Goal: Transaction & Acquisition: Book appointment/travel/reservation

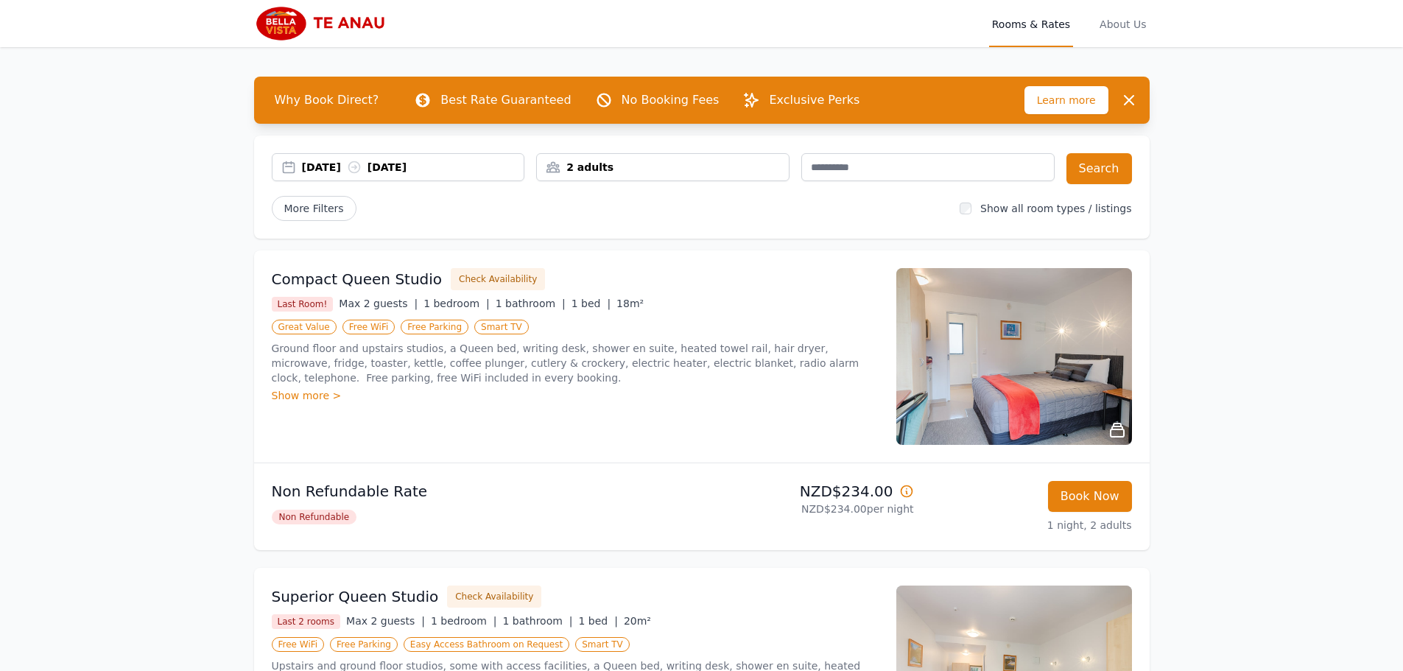
click at [487, 175] on div "[DATE] [DATE]" at bounding box center [398, 167] width 253 height 28
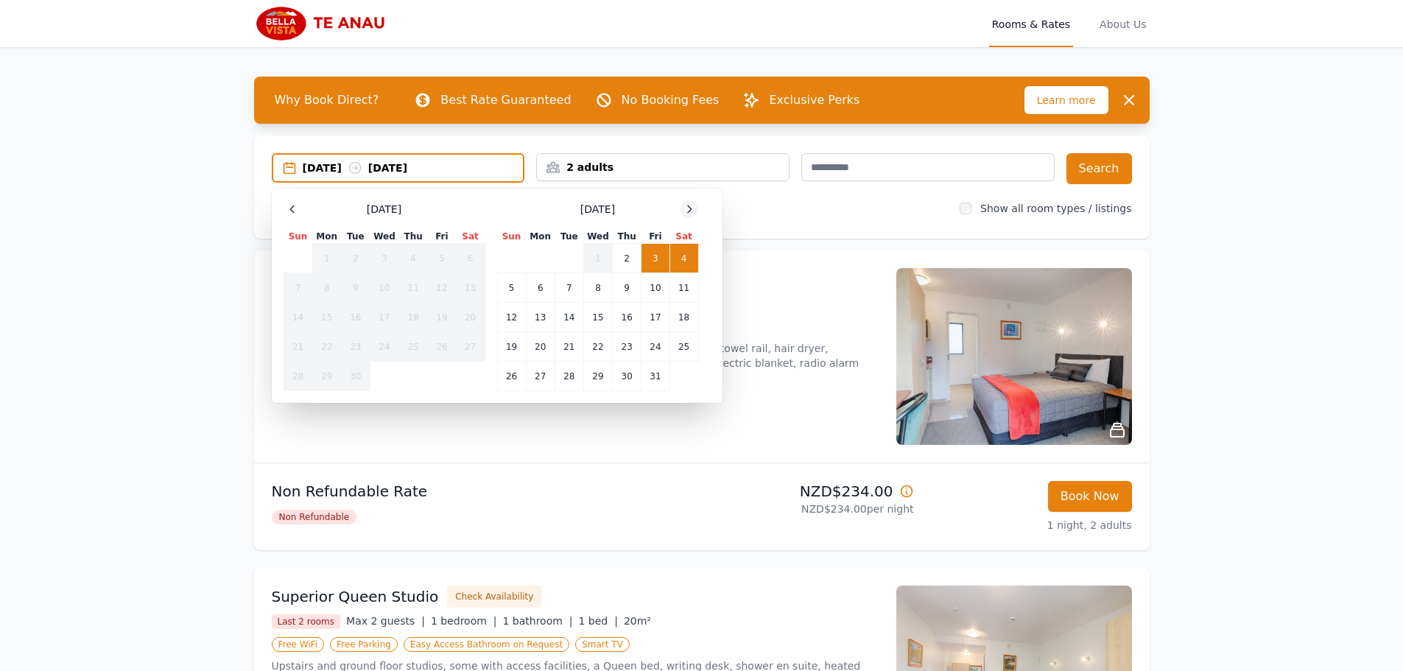
click at [689, 210] on icon at bounding box center [690, 209] width 12 height 12
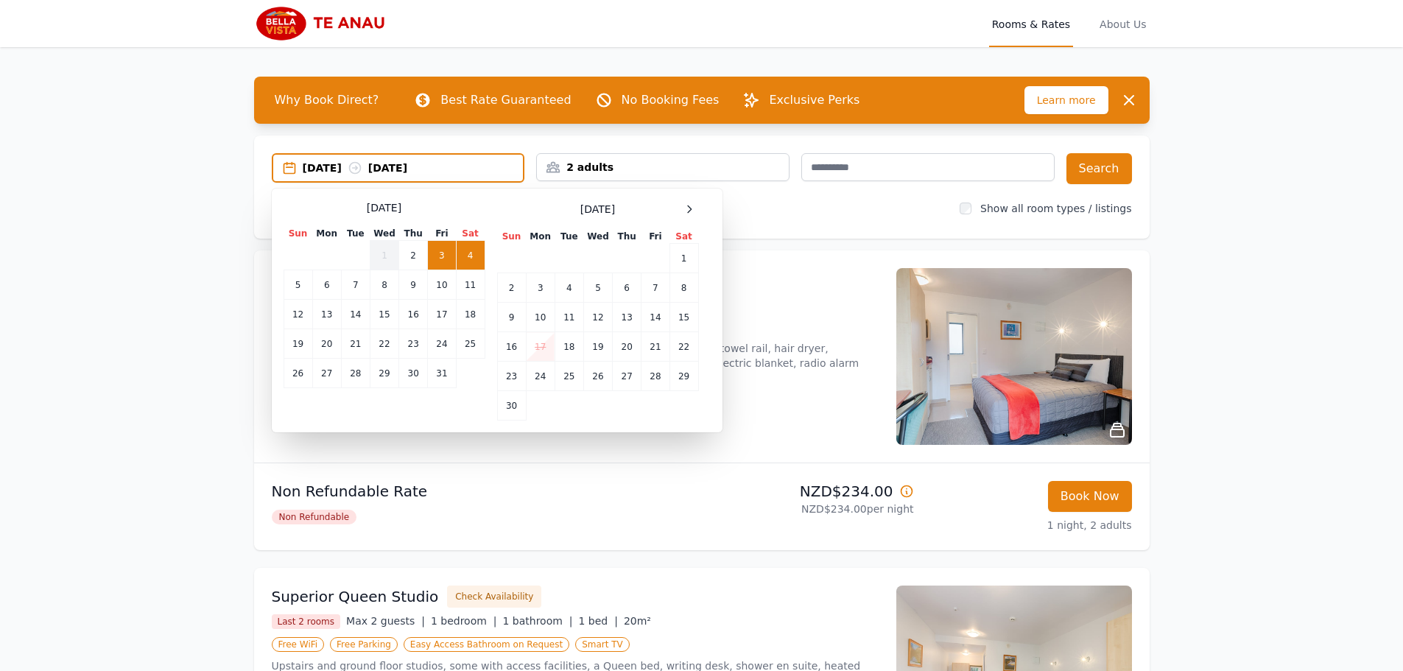
click at [682, 200] on span at bounding box center [690, 209] width 18 height 18
click at [686, 211] on icon at bounding box center [690, 209] width 12 height 12
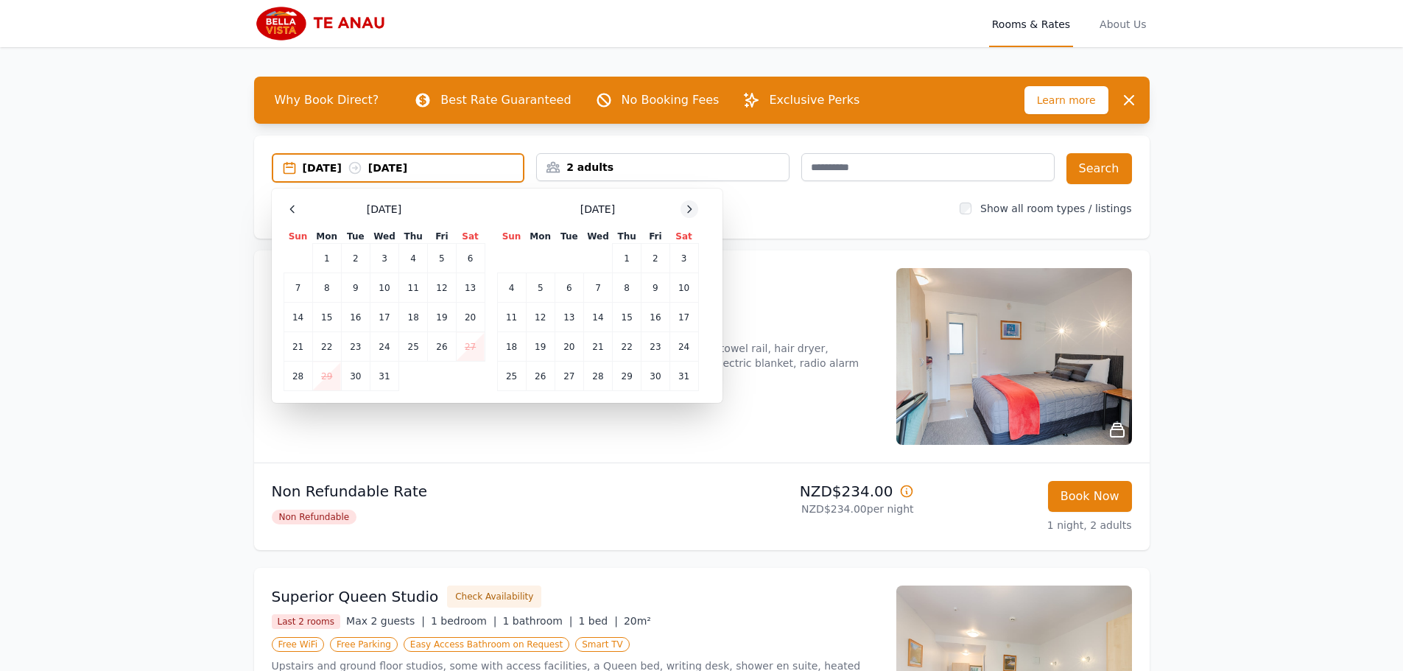
click at [686, 212] on icon at bounding box center [690, 209] width 12 height 12
click at [691, 354] on td "28" at bounding box center [684, 346] width 29 height 29
click at [691, 203] on icon at bounding box center [690, 209] width 12 height 12
click at [561, 259] on td "3" at bounding box center [569, 258] width 29 height 29
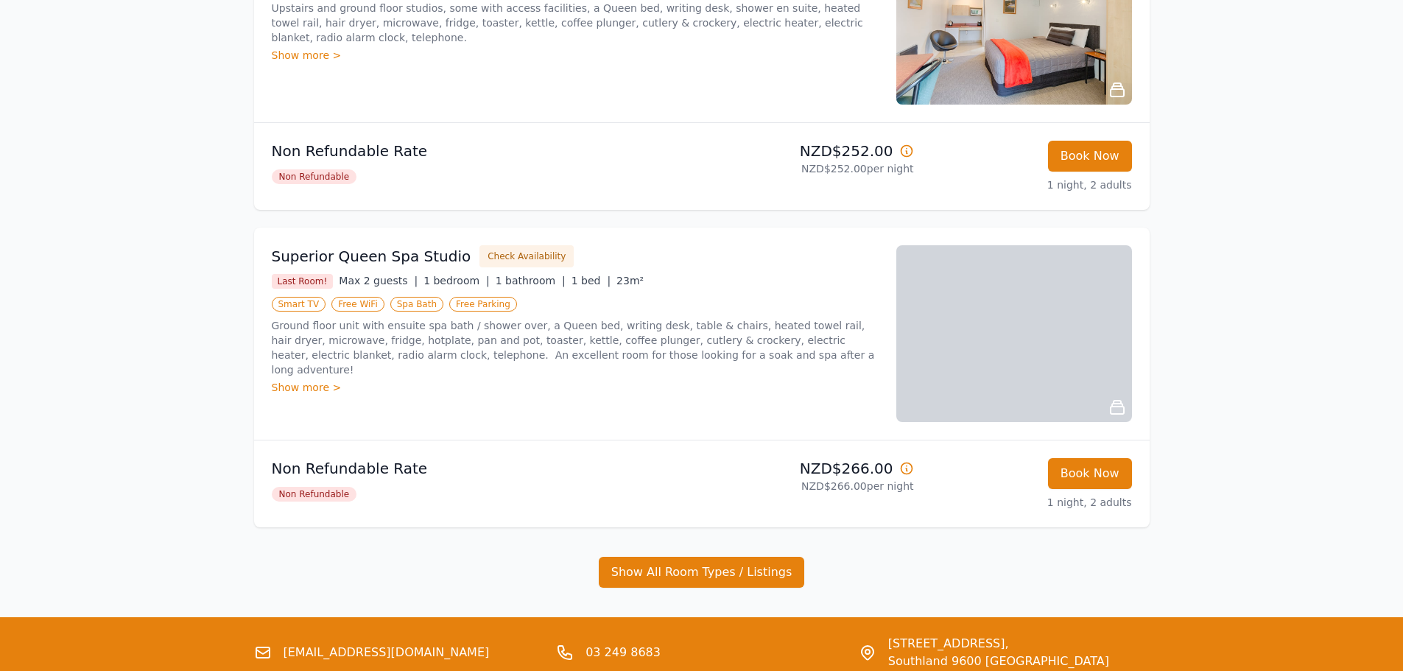
scroll to position [663, 0]
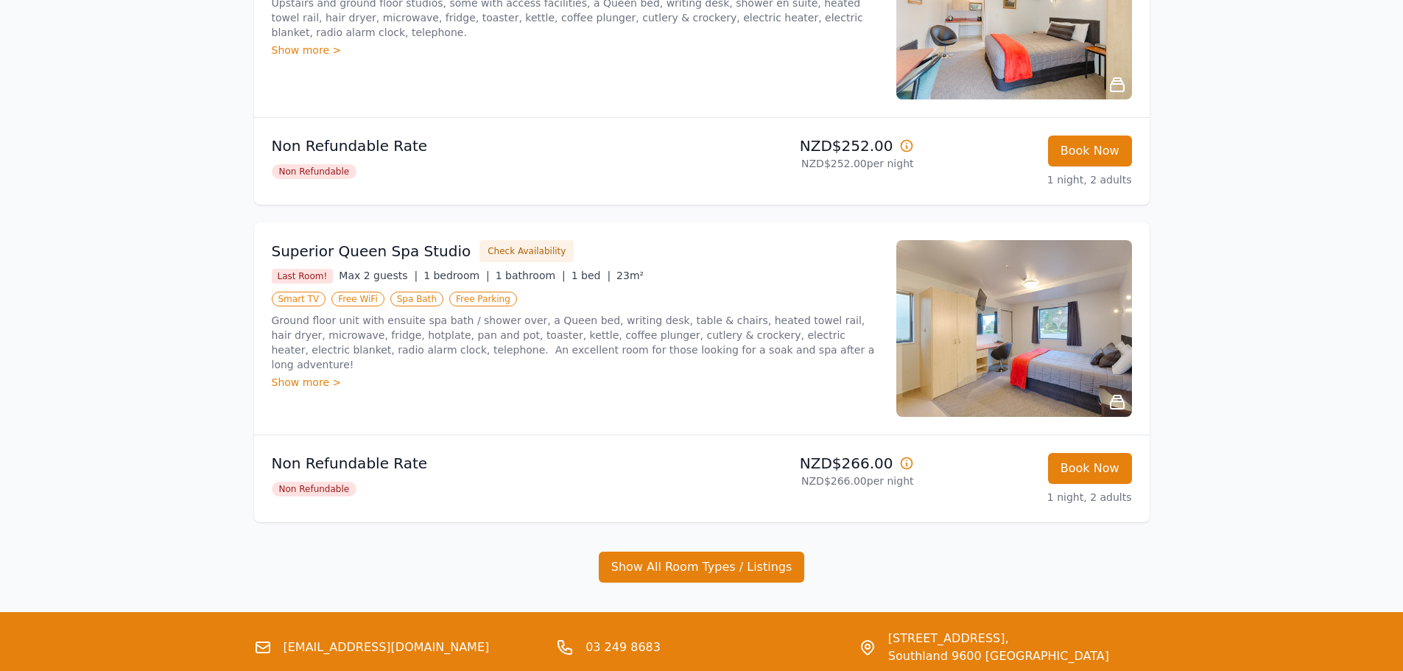
click at [1056, 339] on img at bounding box center [1015, 328] width 236 height 177
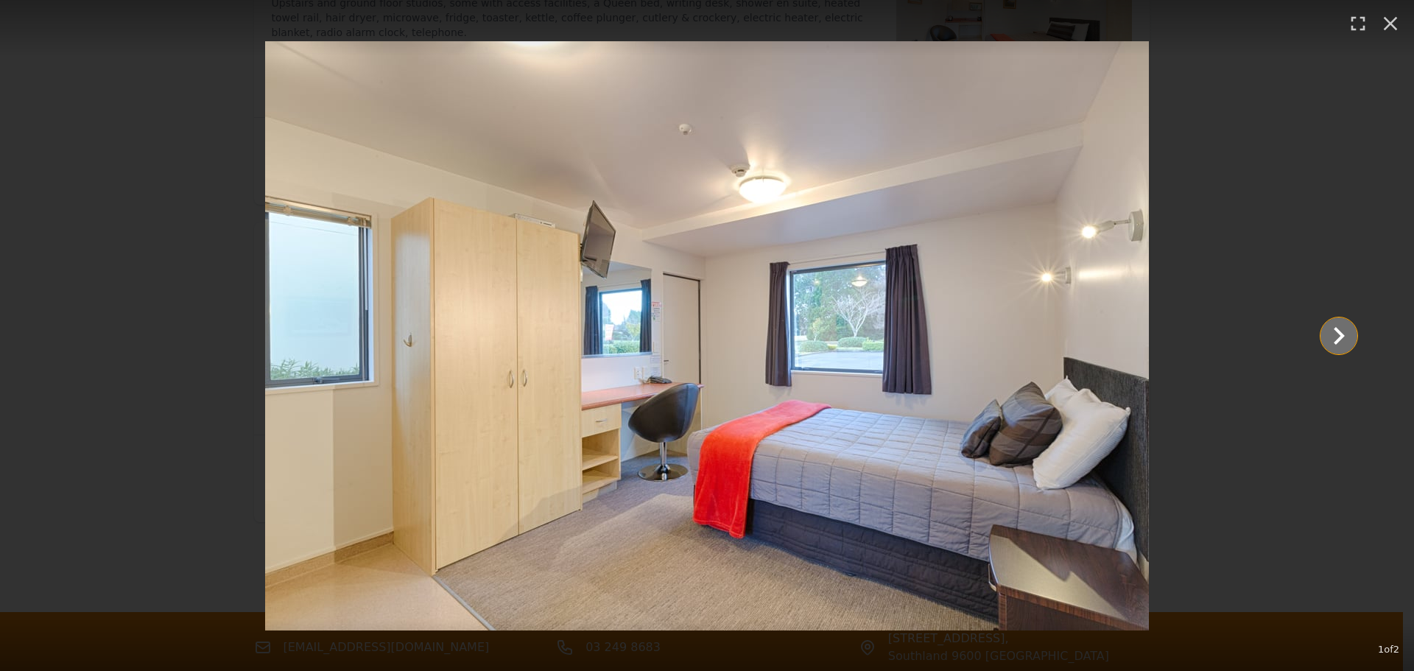
click at [1349, 329] on icon "Show slide 2 of 2" at bounding box center [1339, 335] width 35 height 35
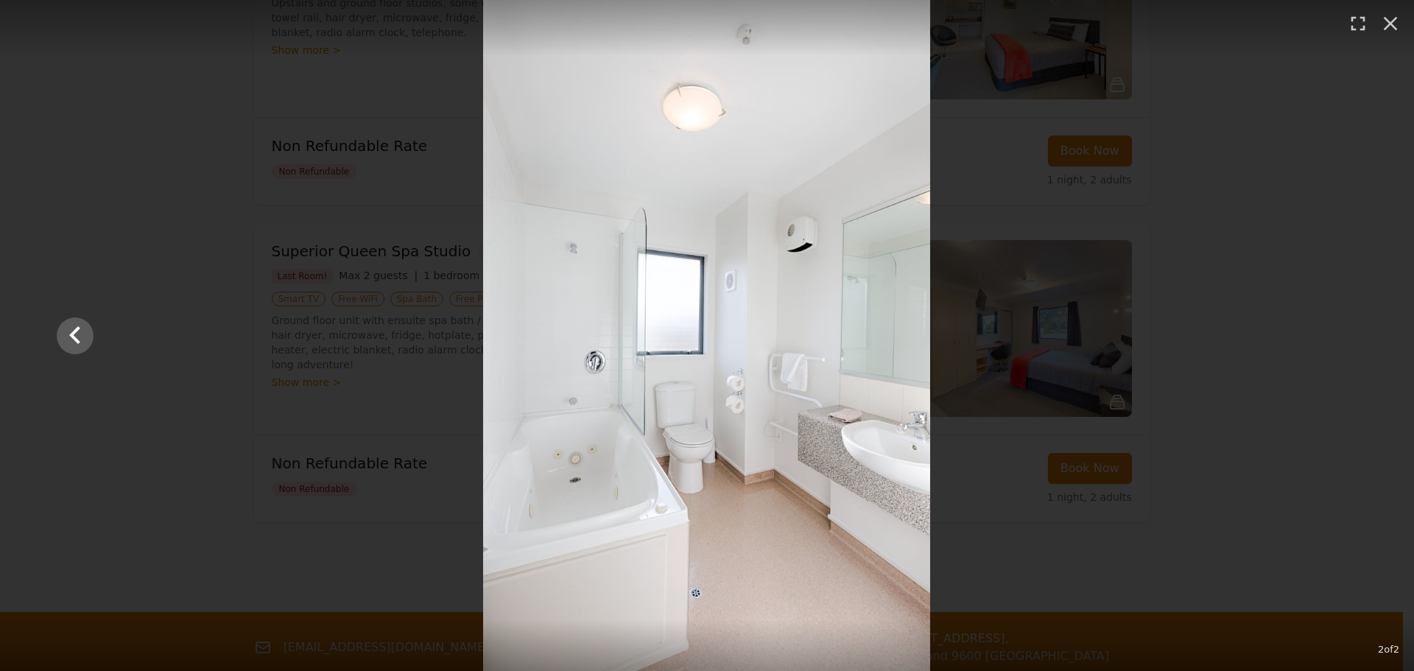
drag, startPoint x: 1397, startPoint y: 301, endPoint x: 1392, endPoint y: 308, distance: 8.4
click at [1397, 301] on div "2 of 2" at bounding box center [707, 335] width 1414 height 671
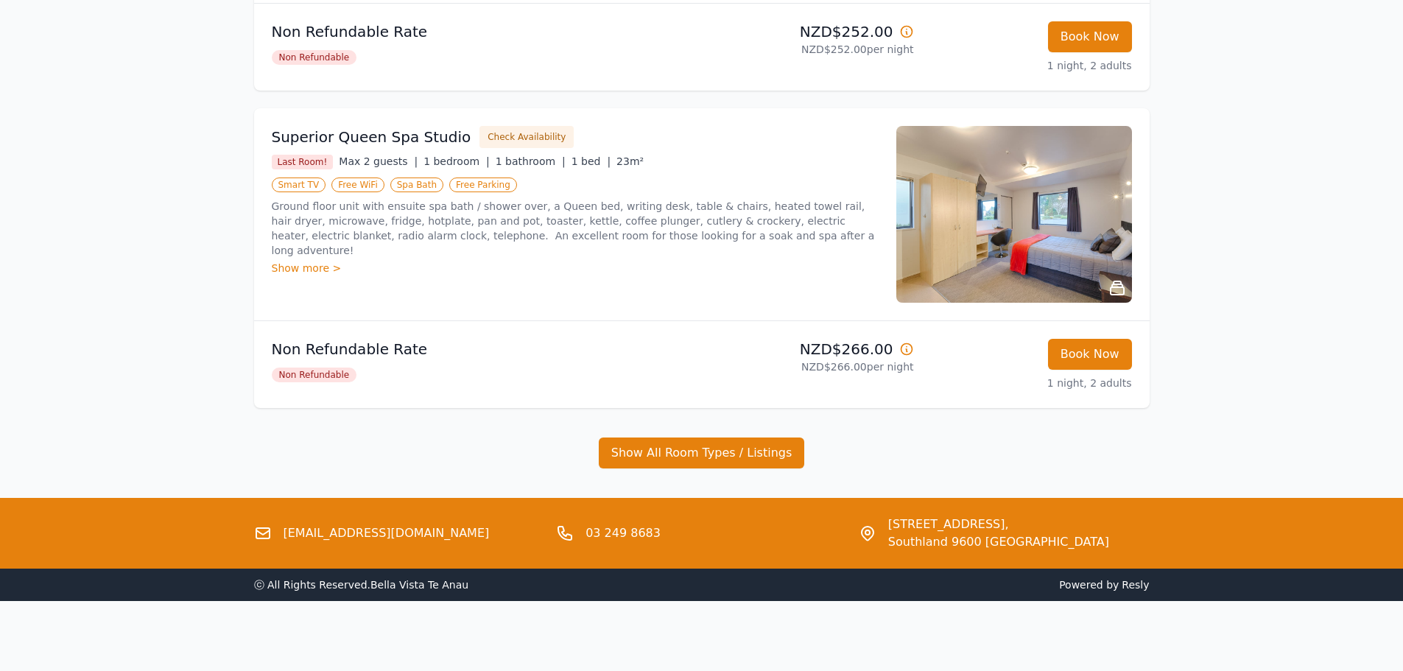
scroll to position [778, 0]
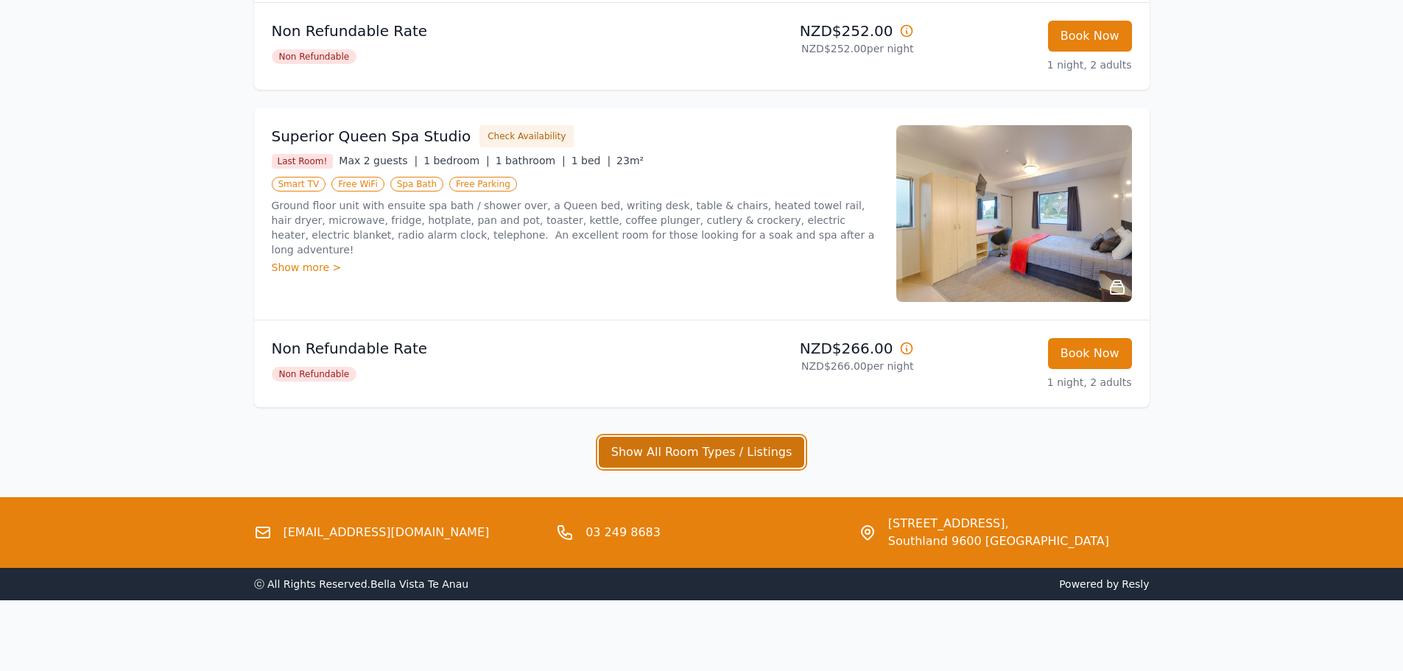
click at [706, 456] on button "Show All Room Types / Listings" at bounding box center [702, 452] width 206 height 31
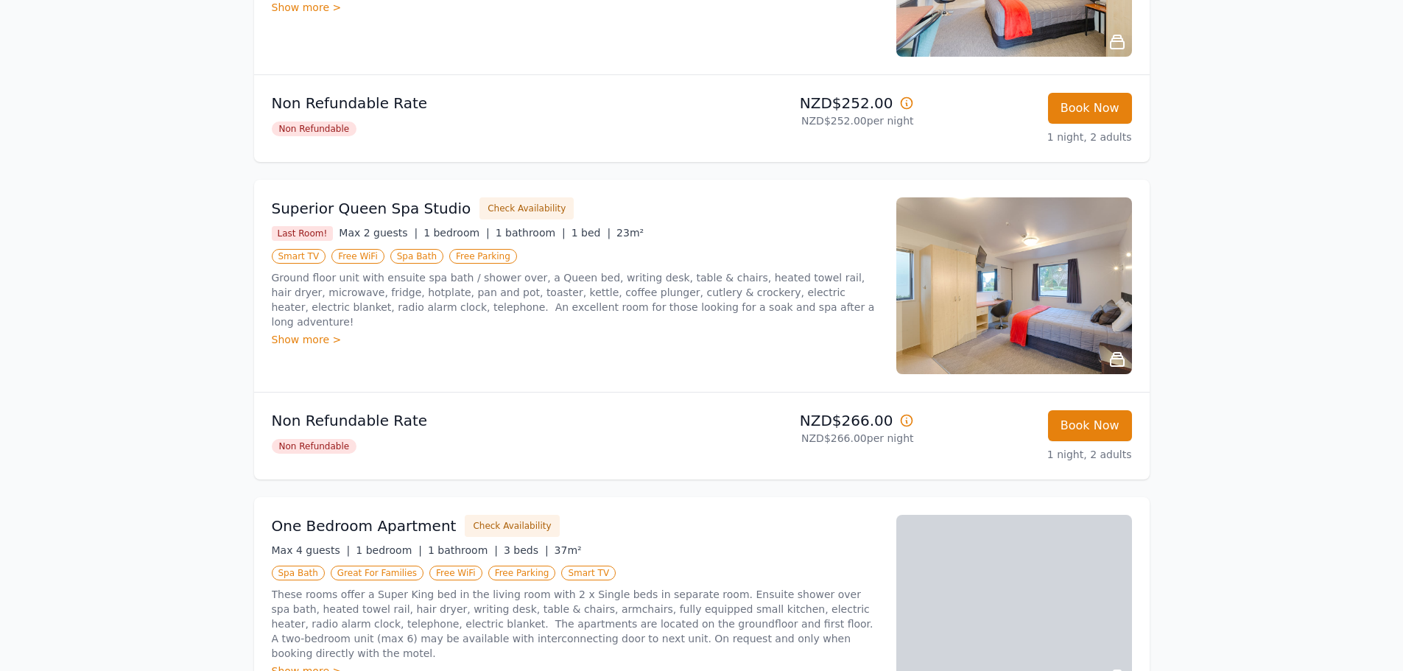
scroll to position [516, 0]
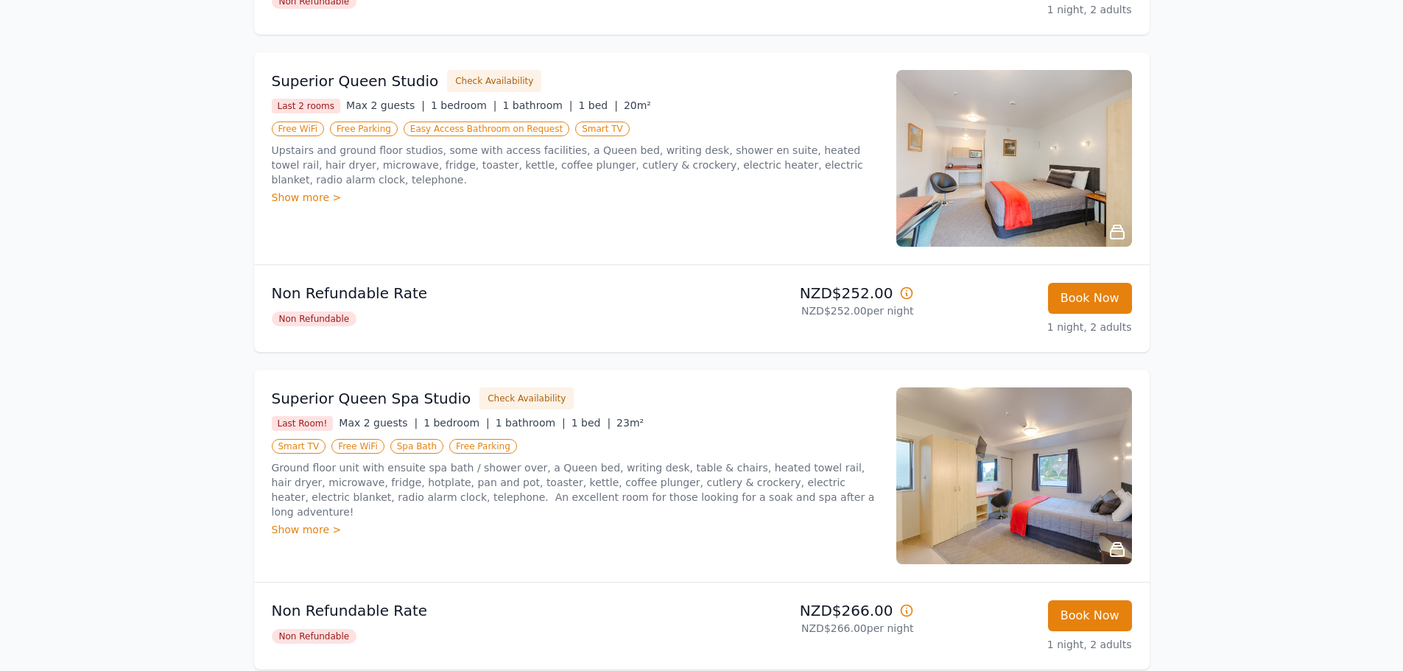
click at [321, 637] on span "Non Refundable" at bounding box center [314, 636] width 85 height 15
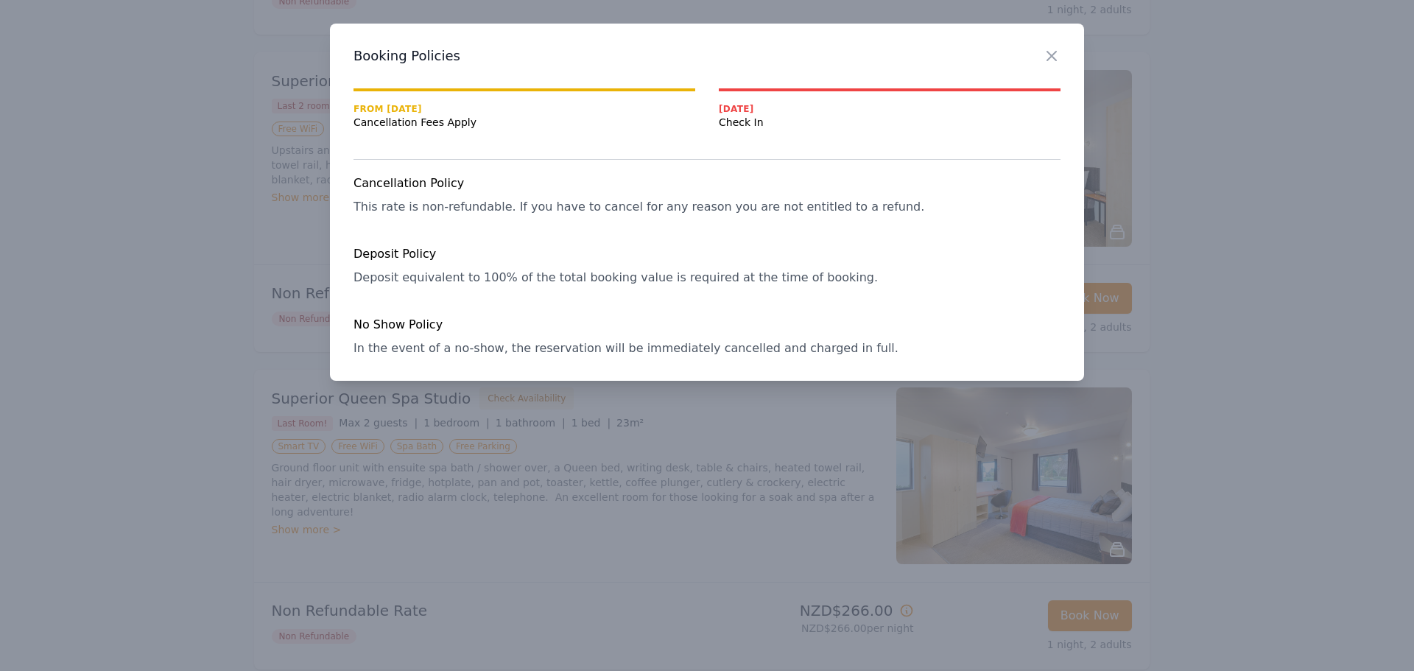
click at [1041, 55] on h3 "Booking Policies" at bounding box center [707, 56] width 707 height 18
click at [1045, 54] on icon "button" at bounding box center [1052, 56] width 18 height 18
